Goal: Check status: Check status

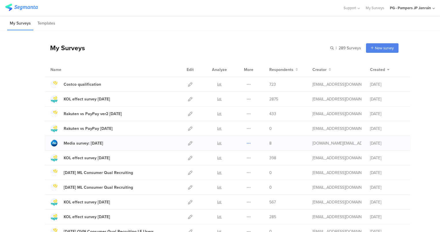
click at [247, 142] on icon at bounding box center [249, 143] width 4 height 4
click at [95, 140] on div "Media survey: Sep'25" at bounding box center [83, 143] width 39 height 6
